Goal: Find specific page/section: Find specific page/section

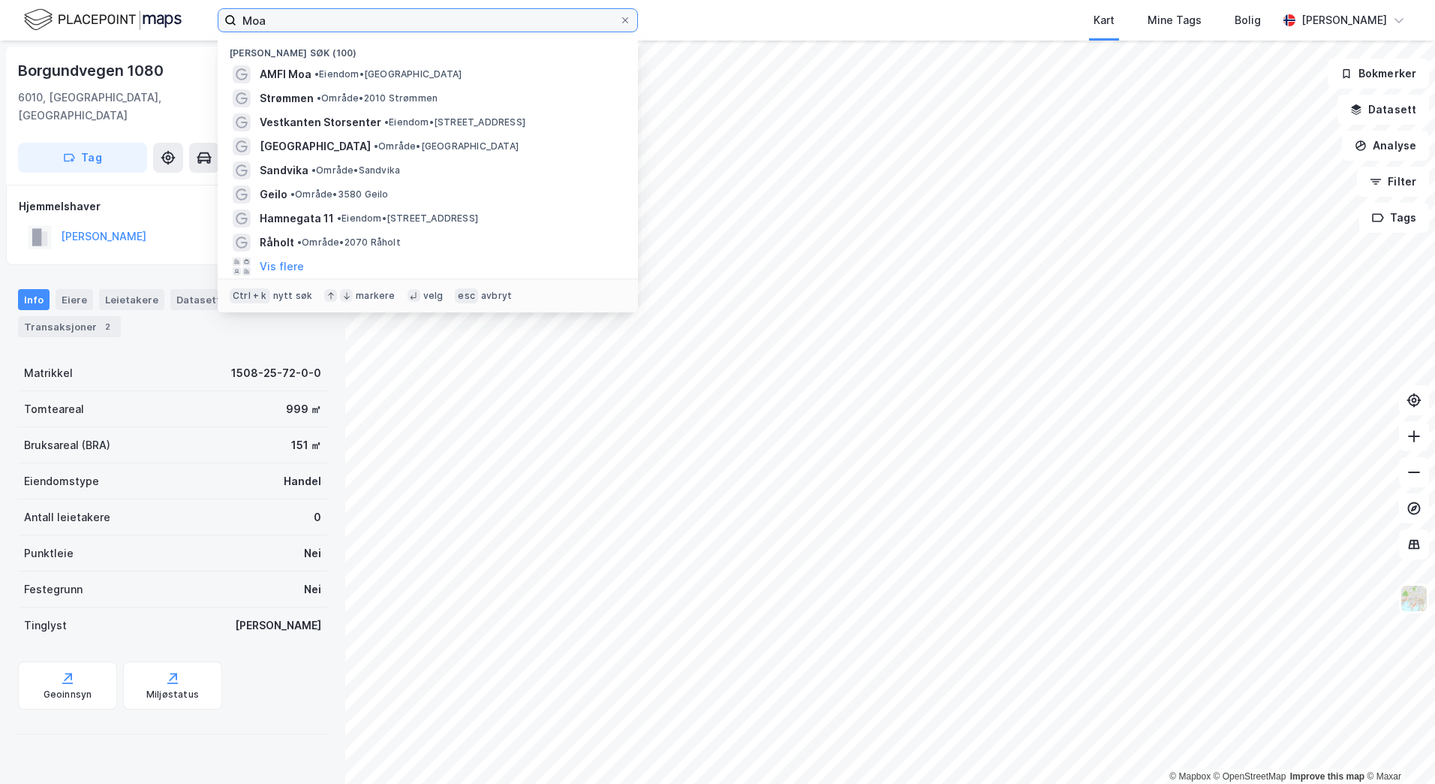
drag, startPoint x: 272, startPoint y: 23, endPoint x: 226, endPoint y: 26, distance: 45.9
click at [226, 26] on label "Moa" at bounding box center [428, 20] width 420 height 24
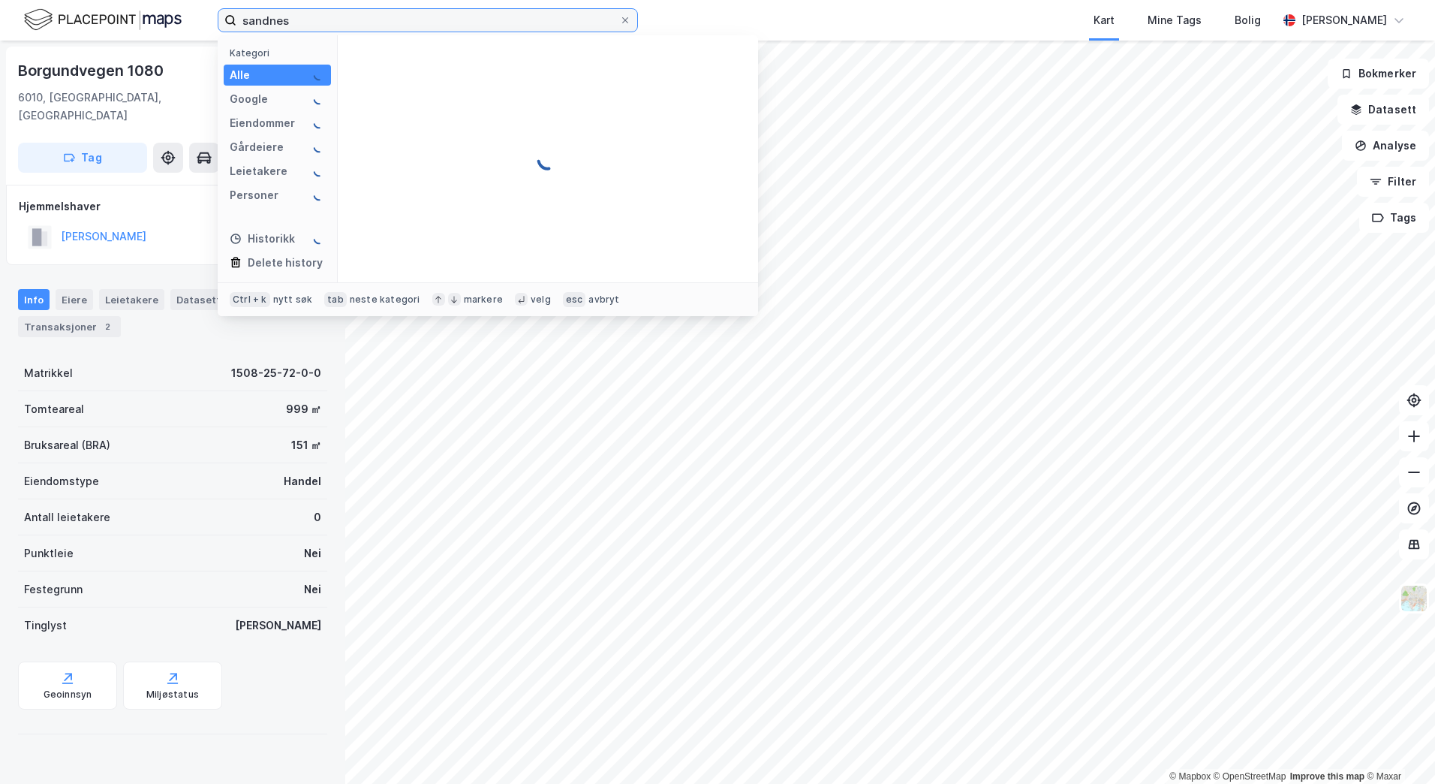
type input "sandnes"
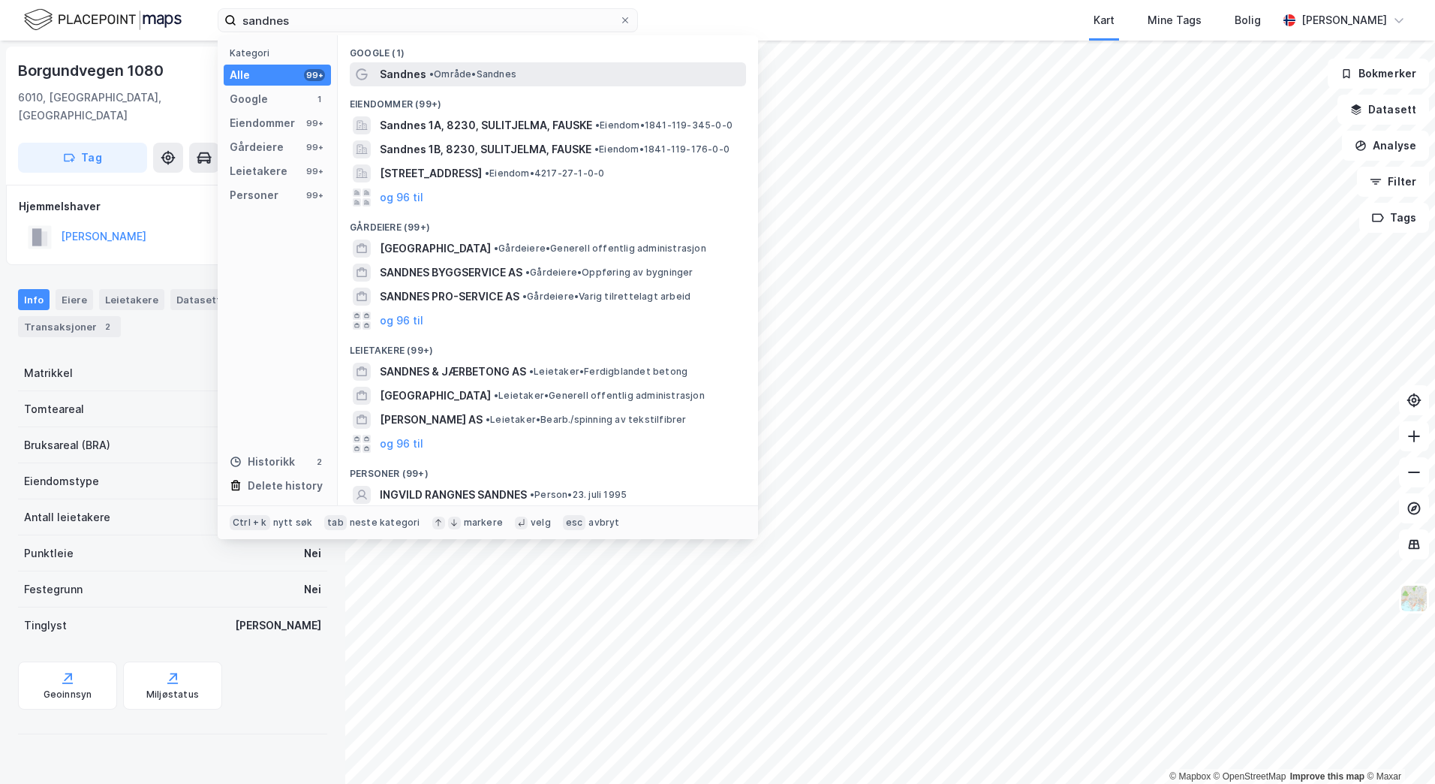
click at [425, 73] on div "Sandnes • Område • [GEOGRAPHIC_DATA]" at bounding box center [561, 74] width 363 height 18
